Goal: Entertainment & Leisure: Consume media (video, audio)

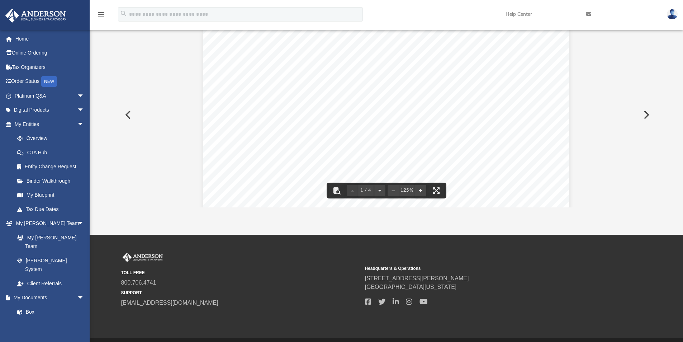
scroll to position [69, 0]
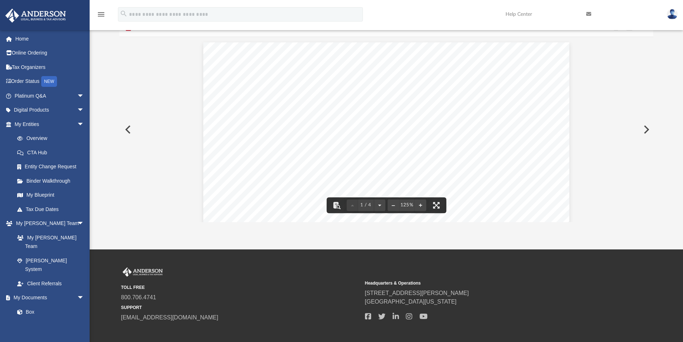
click at [129, 128] on button "Preview" at bounding box center [127, 129] width 16 height 20
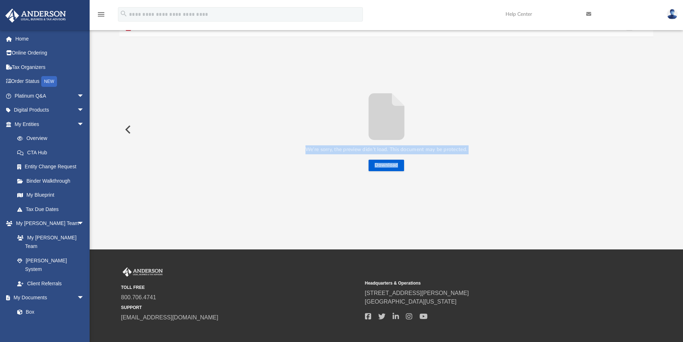
click at [129, 128] on button "Preview" at bounding box center [127, 129] width 16 height 20
click at [36, 96] on link "Platinum Q&A arrow_drop_down" at bounding box center [50, 96] width 90 height 14
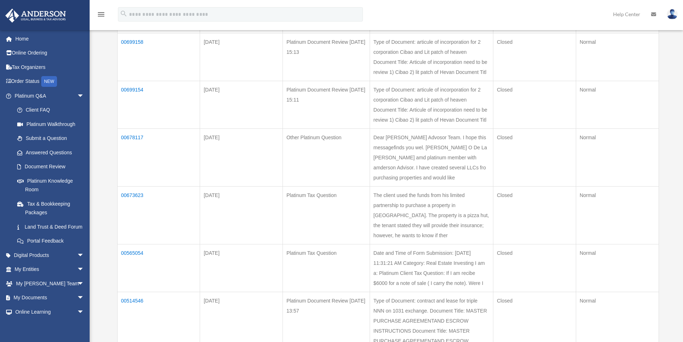
scroll to position [395, 0]
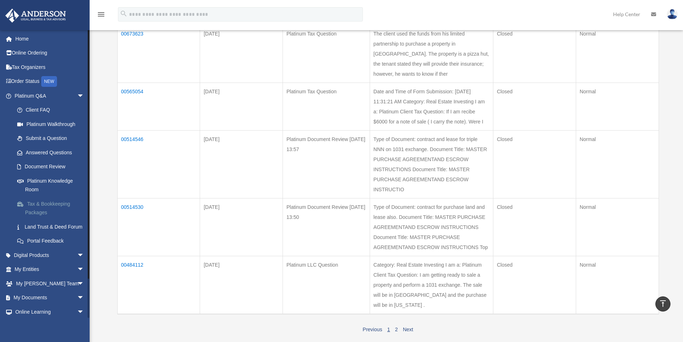
click at [39, 204] on link "Tax & Bookkeeping Packages" at bounding box center [52, 208] width 85 height 23
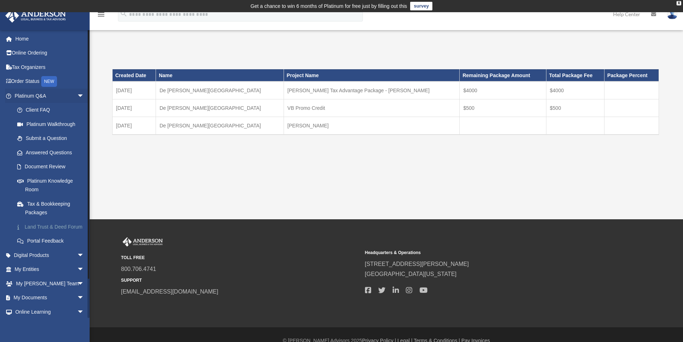
click at [58, 227] on link "Land Trust & Deed Forum" at bounding box center [52, 227] width 85 height 14
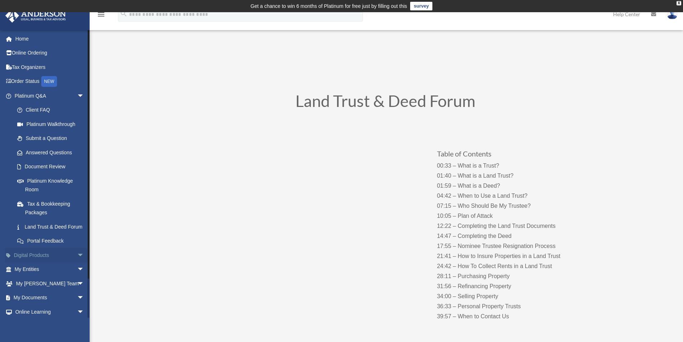
click at [54, 262] on link "Digital Products arrow_drop_down" at bounding box center [50, 255] width 90 height 14
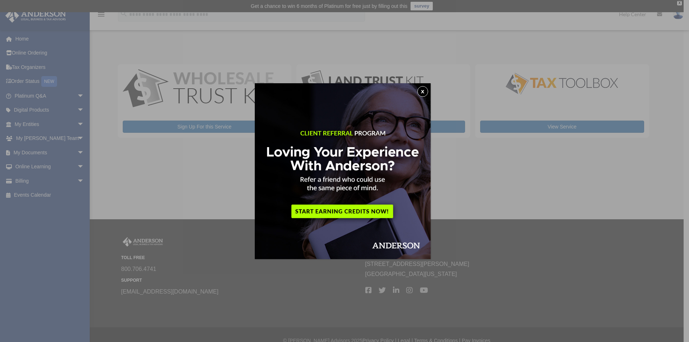
click at [426, 91] on button "x" at bounding box center [422, 91] width 11 height 11
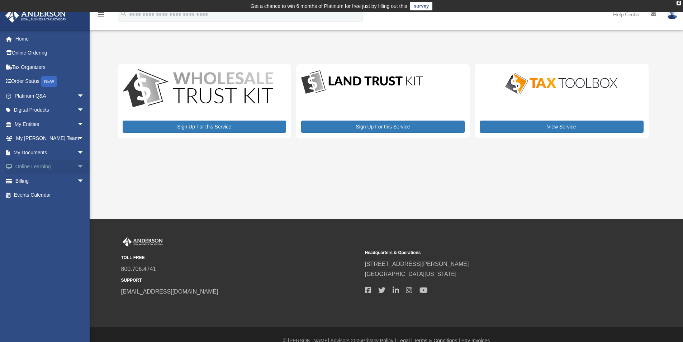
click at [41, 168] on link "Online Learning arrow_drop_down" at bounding box center [50, 167] width 90 height 14
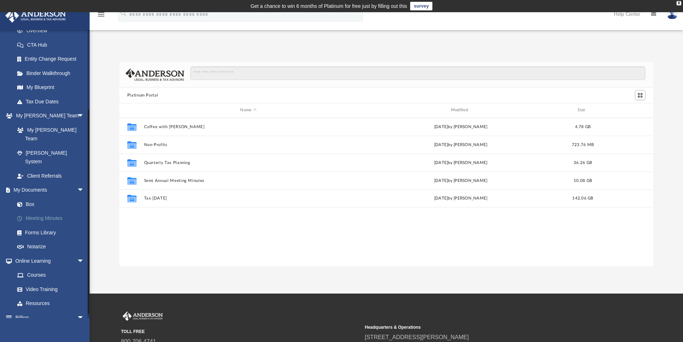
scroll to position [158, 529]
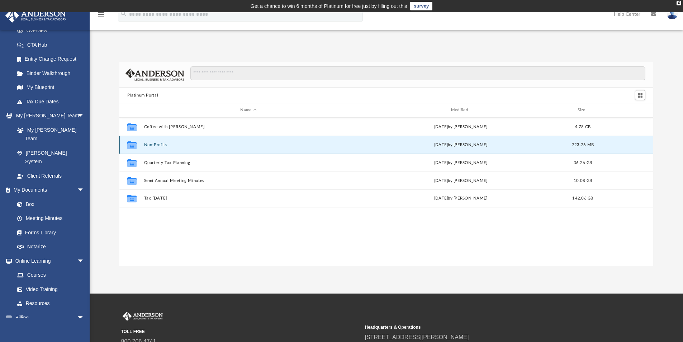
click at [157, 146] on button "Non-Profits" at bounding box center [248, 144] width 209 height 5
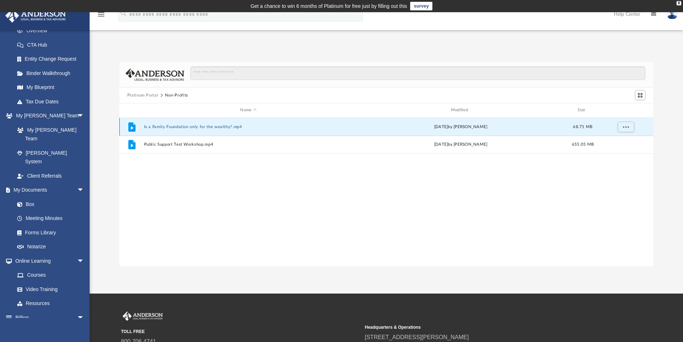
click at [187, 125] on button "Is a Family Foundation only for the wealthy?.mp4" at bounding box center [248, 126] width 209 height 5
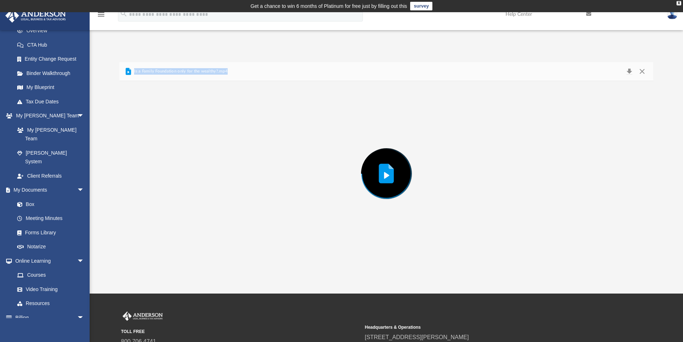
click at [187, 125] on div "Preview" at bounding box center [386, 173] width 534 height 185
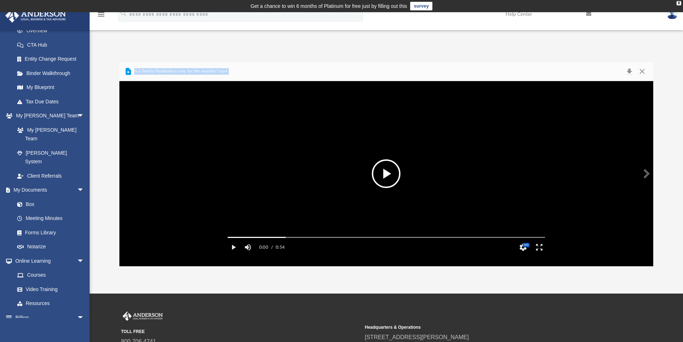
click at [387, 175] on button "File preview" at bounding box center [386, 173] width 29 height 29
click at [430, 187] on video "File preview" at bounding box center [386, 173] width 329 height 165
click at [250, 254] on button "Mute" at bounding box center [248, 247] width 13 height 14
click at [251, 254] on button "Unmute" at bounding box center [248, 247] width 13 height 14
click at [594, 339] on span "[STREET_ADDRESS][PERSON_NAME]" at bounding box center [484, 337] width 239 height 9
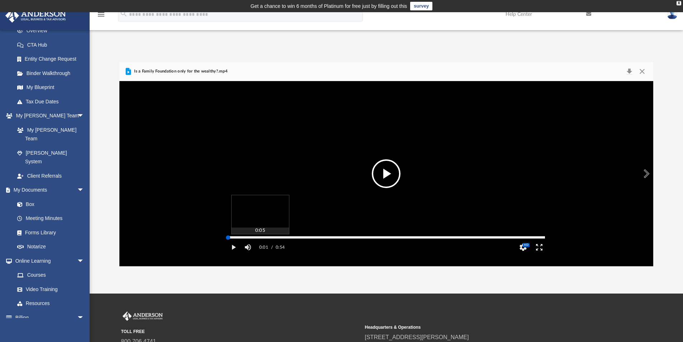
drag, startPoint x: 259, startPoint y: 246, endPoint x: 228, endPoint y: 246, distance: 31.2
click at [228, 238] on div "Media Slider" at bounding box center [386, 237] width 317 height 1
